Goal: Use online tool/utility: Utilize a website feature to perform a specific function

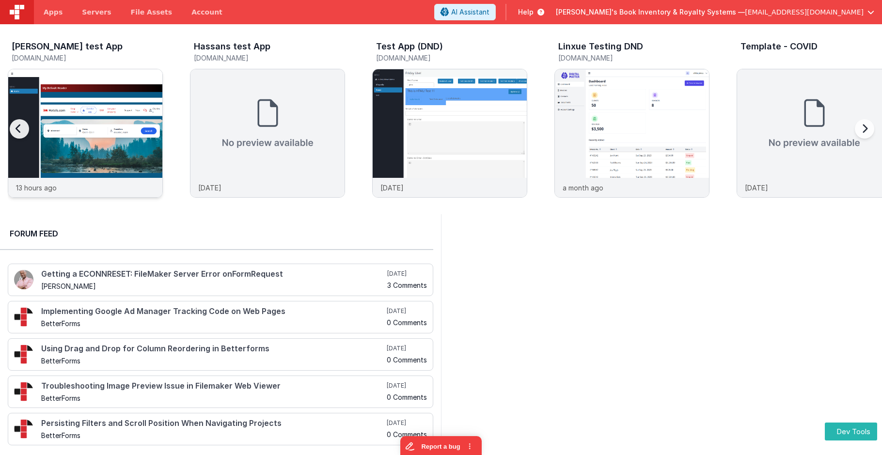
click at [115, 113] on img at bounding box center [85, 146] width 154 height 154
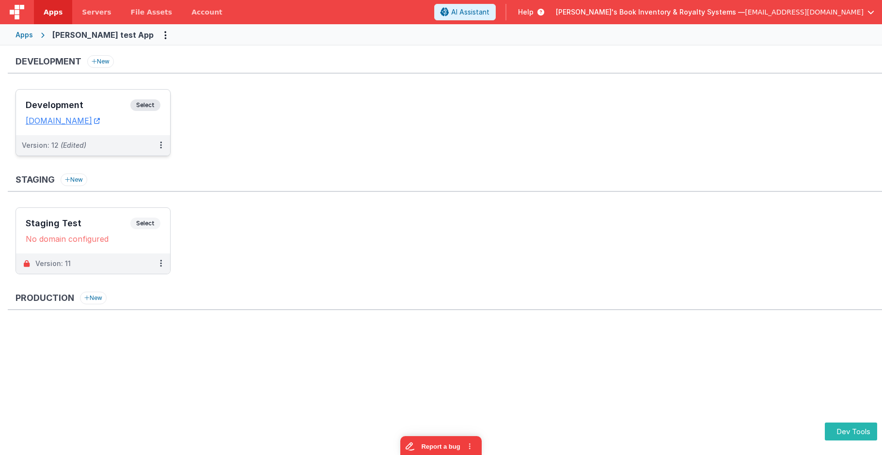
click at [150, 103] on span "Select" at bounding box center [145, 105] width 30 height 12
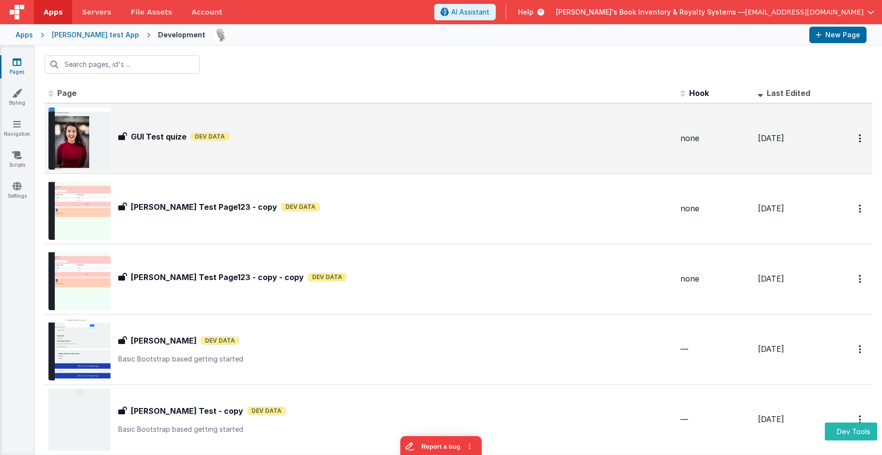
click at [214, 145] on div "GUI Test quize GUI Test quize Dev Data" at bounding box center [395, 139] width 554 height 16
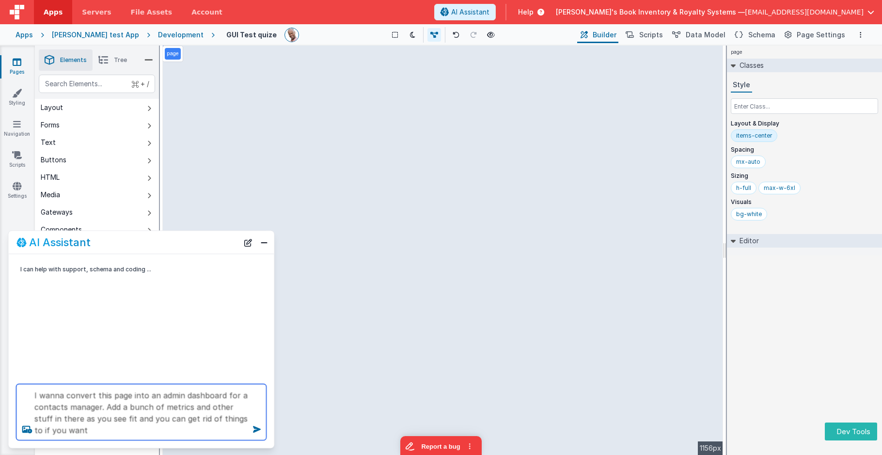
type textarea "I wanna convert this page into an admin dashboard for a contacts manager. Add a…"
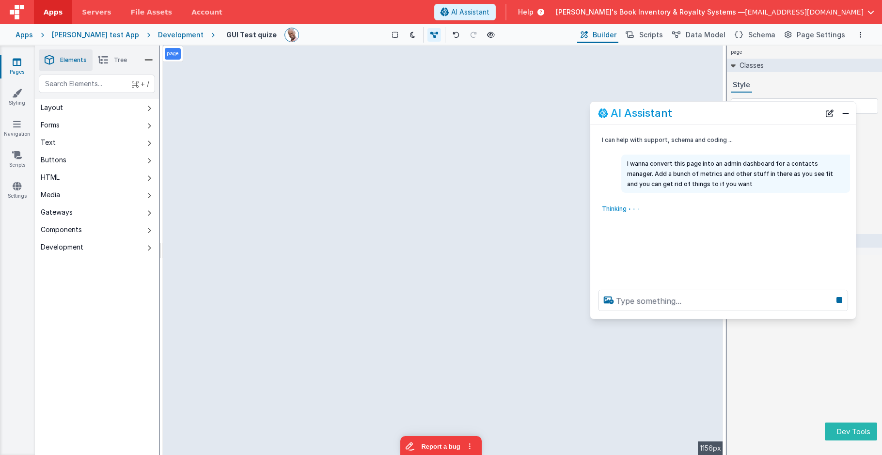
drag, startPoint x: 127, startPoint y: 239, endPoint x: 690, endPoint y: 115, distance: 575.7
click at [689, 115] on div "AI Assistant" at bounding box center [709, 113] width 222 height 12
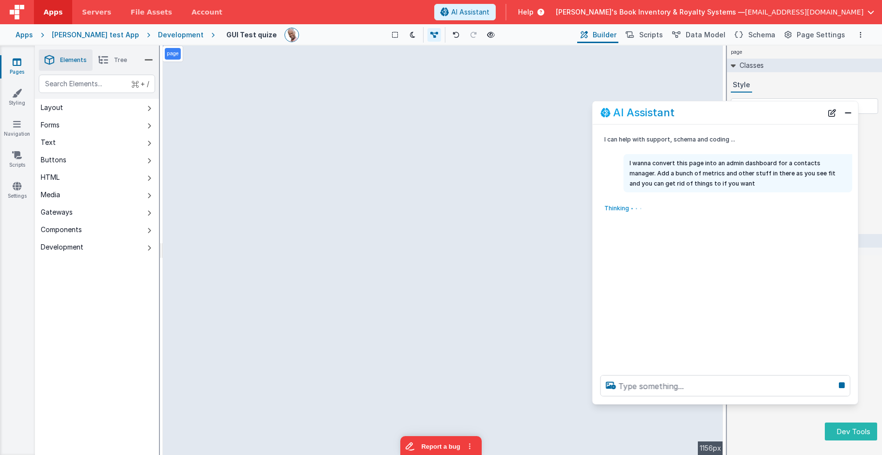
click at [703, 402] on div at bounding box center [726, 385] width 266 height 37
